Goal: Task Accomplishment & Management: Complete application form

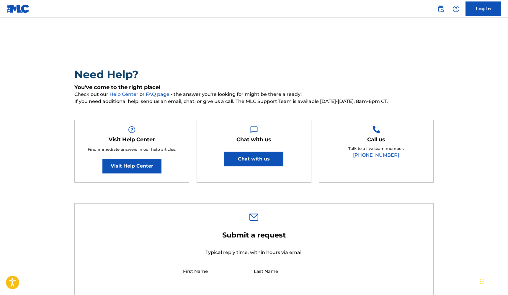
click at [475, 7] on link "Log In" at bounding box center [483, 8] width 35 height 15
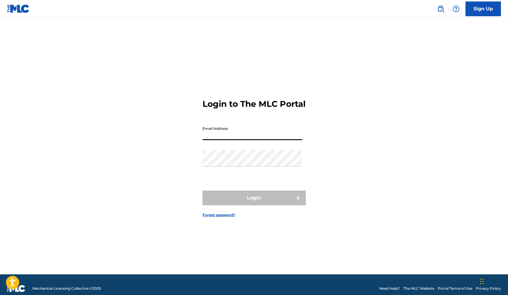
type input "[EMAIL_ADDRESS][DOMAIN_NAME]"
click at [254, 203] on button "Login" at bounding box center [254, 198] width 103 height 15
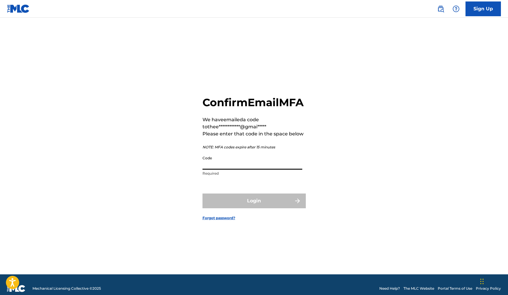
click at [208, 170] on input "Code" at bounding box center [253, 161] width 100 height 17
paste input "379682"
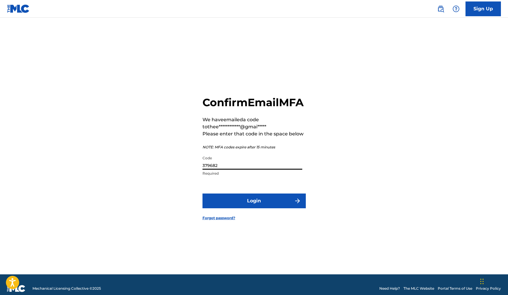
type input "379682"
click at [248, 209] on button "Login" at bounding box center [254, 201] width 103 height 15
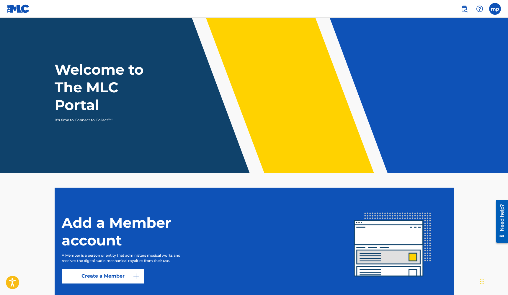
click at [494, 12] on label at bounding box center [495, 9] width 12 height 12
click at [495, 9] on input "mp [PERSON_NAME] [EMAIL_ADDRESS][DOMAIN_NAME] Profile Log out" at bounding box center [495, 9] width 0 height 0
click at [376, 23] on header "Welcome to The MLC Portal It's time to Connect to Collect™!" at bounding box center [254, 95] width 508 height 155
click at [497, 9] on label at bounding box center [495, 9] width 12 height 12
click at [495, 9] on input "mp [PERSON_NAME] [EMAIL_ADDRESS][DOMAIN_NAME] Notification Preferences Profile …" at bounding box center [495, 9] width 0 height 0
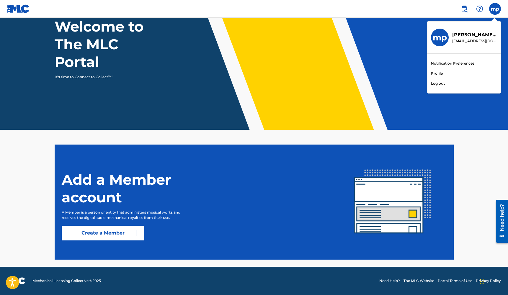
scroll to position [43, 0]
click at [137, 234] on img at bounding box center [136, 233] width 7 height 7
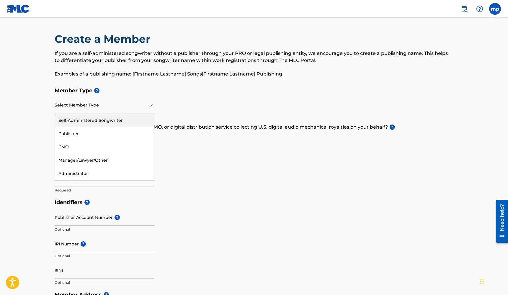
click at [149, 106] on icon at bounding box center [150, 105] width 7 height 7
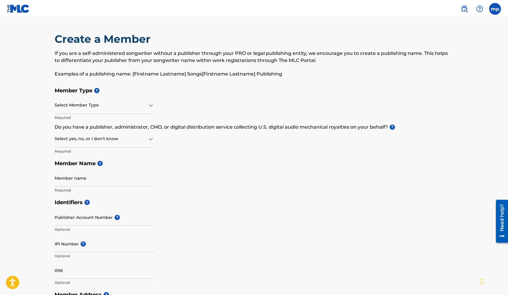
click at [167, 100] on div "Member Type ? Select Member Type Required Do you have a publisher, administrato…" at bounding box center [254, 140] width 399 height 112
